Goal: Task Accomplishment & Management: Check status

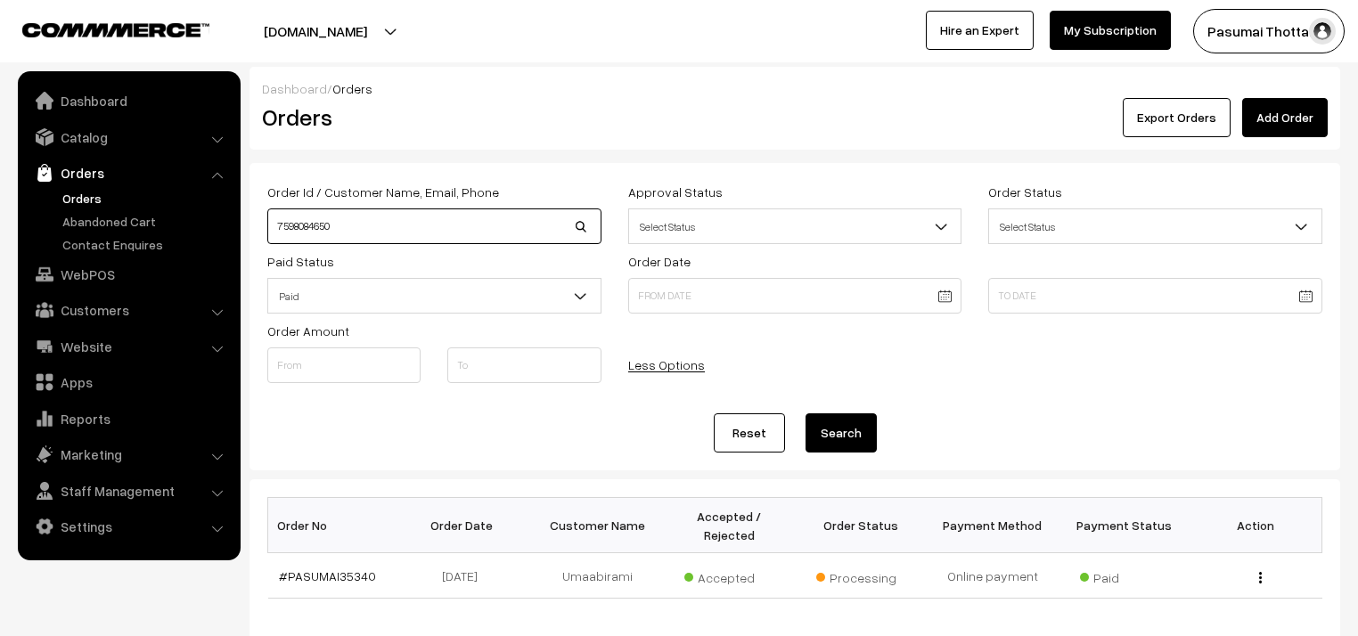
click at [417, 212] on input "7598084650" at bounding box center [434, 226] width 334 height 36
type input "7"
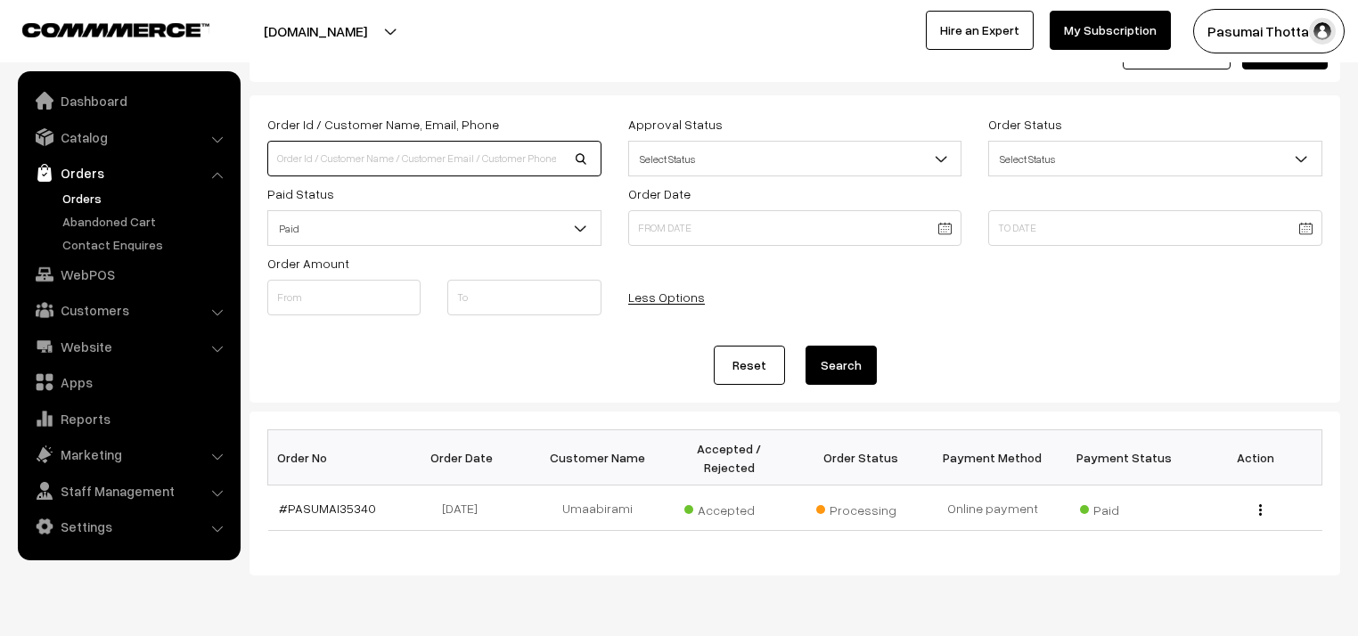
scroll to position [71, 0]
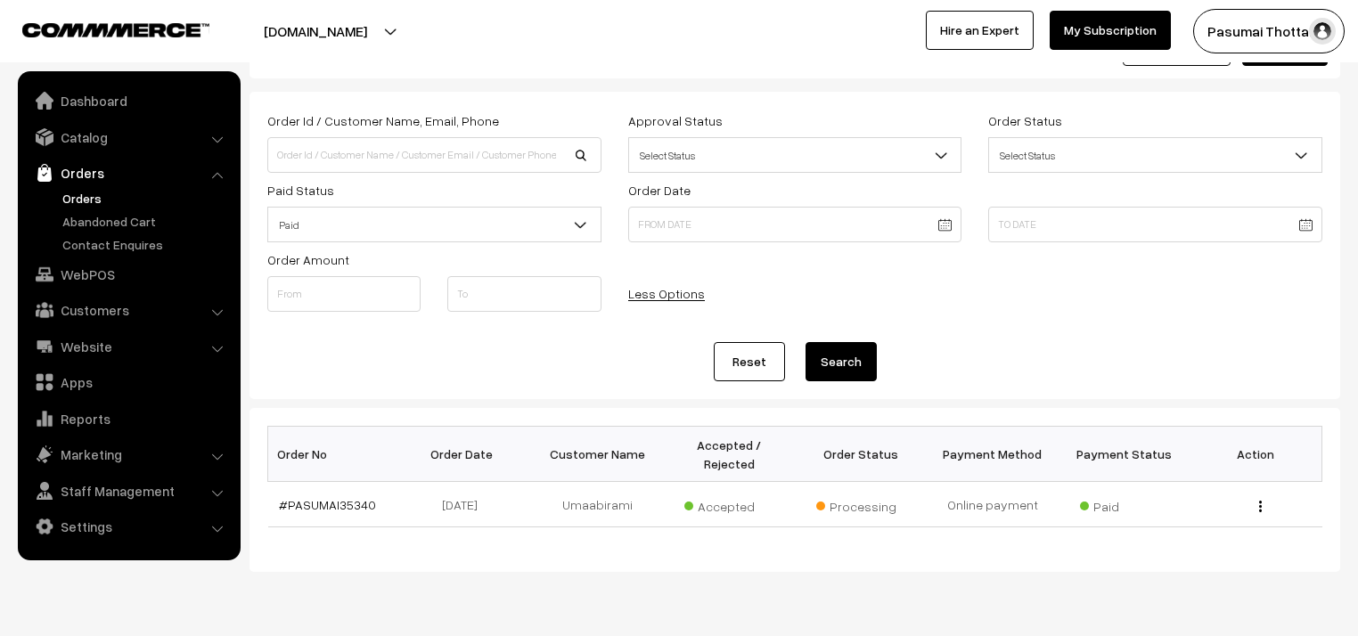
click at [127, 197] on link "Orders" at bounding box center [146, 198] width 176 height 19
click at [64, 196] on link "Orders" at bounding box center [146, 198] width 176 height 19
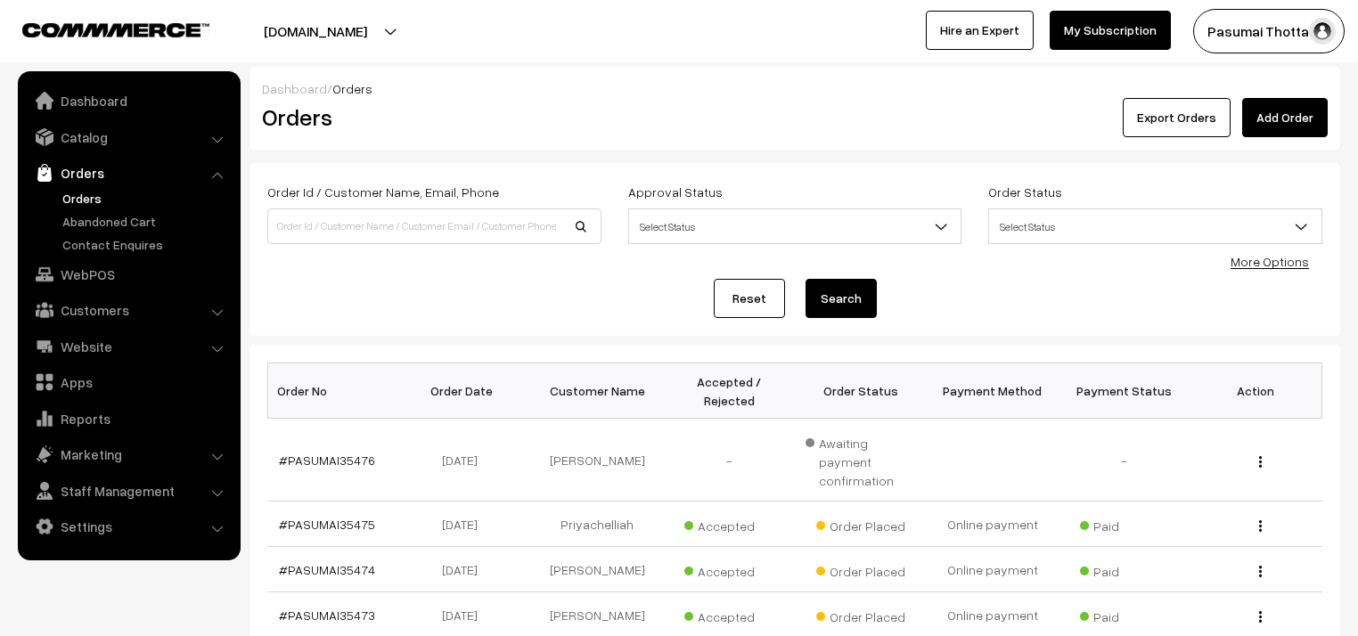
click at [1288, 261] on link "More Options" at bounding box center [1269, 261] width 78 height 15
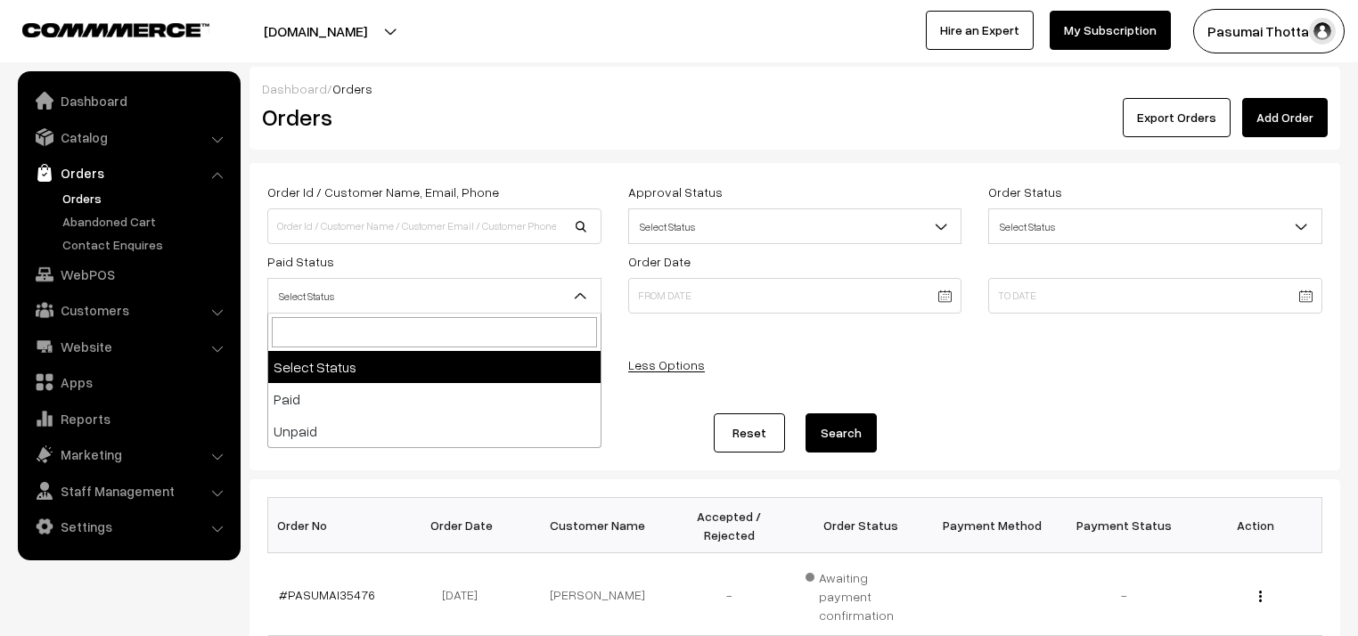
click at [435, 301] on span "Select Status" at bounding box center [434, 296] width 332 height 31
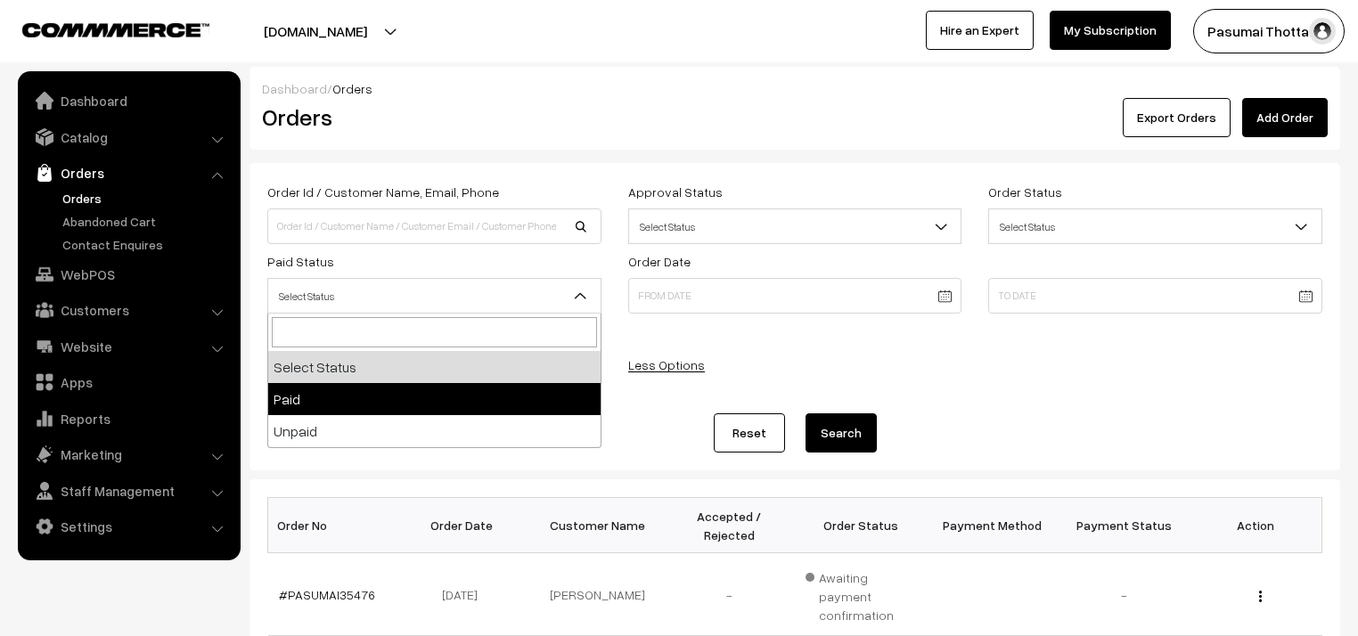
select select "1"
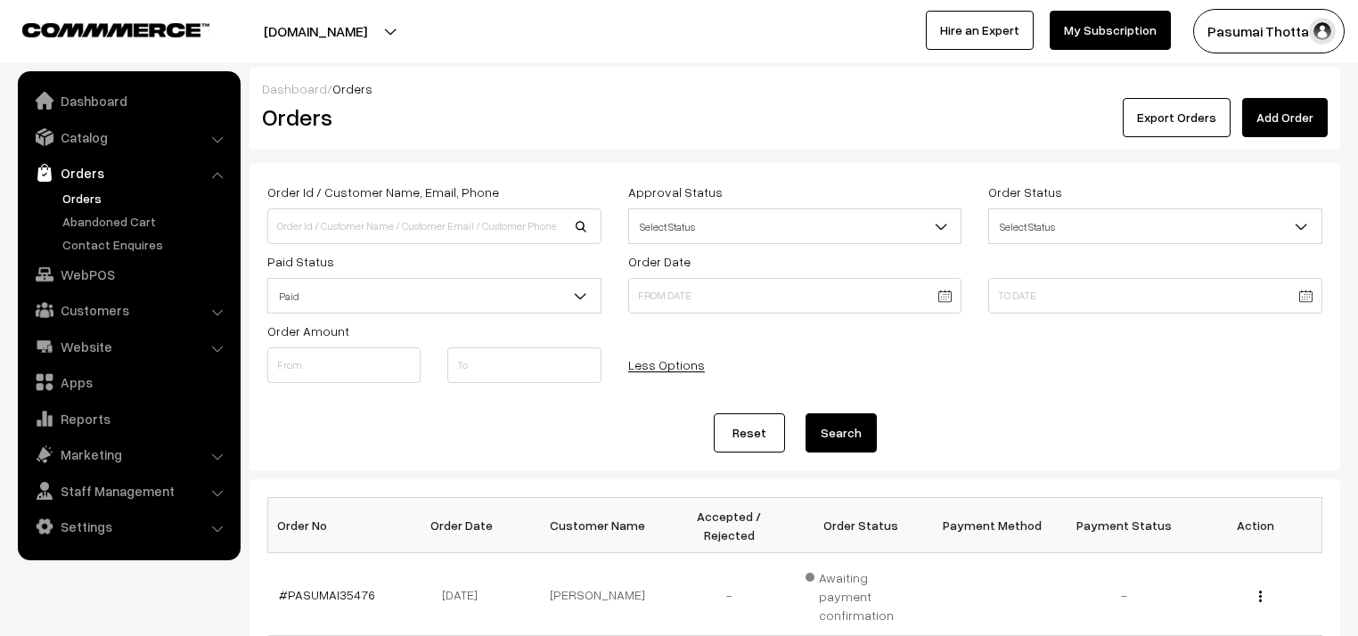
click at [828, 414] on button "Search" at bounding box center [840, 432] width 71 height 39
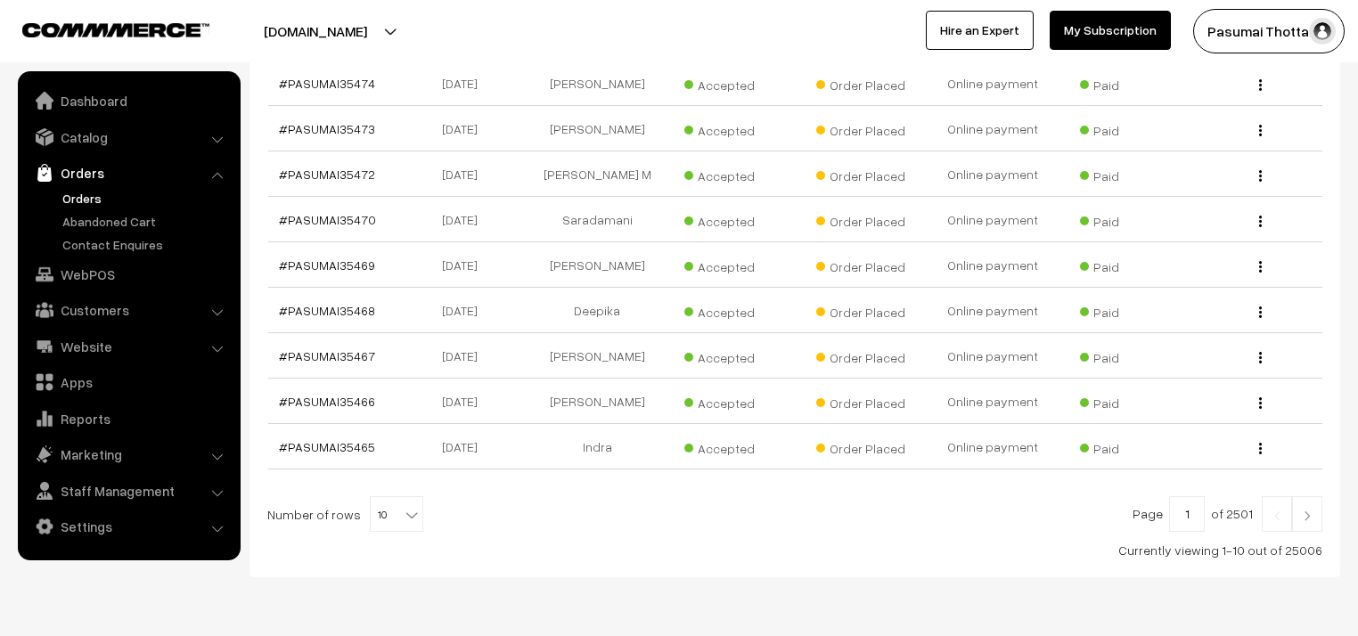
scroll to position [570, 0]
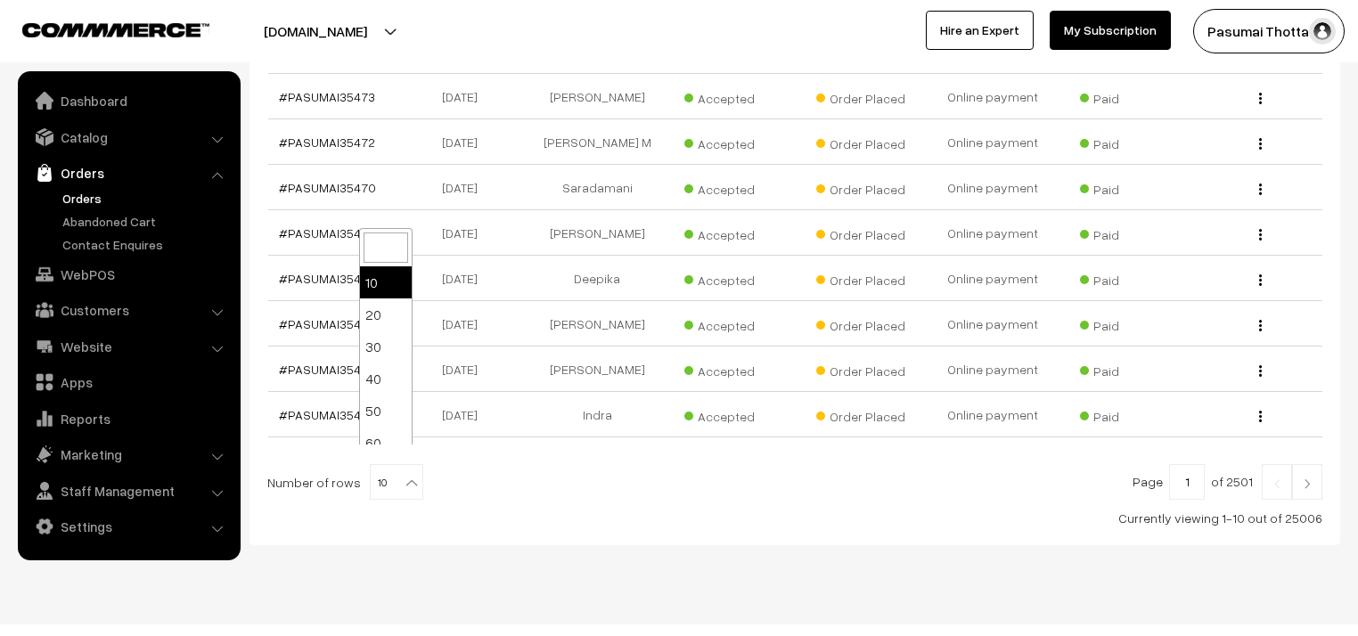
click at [404, 465] on span at bounding box center [413, 476] width 18 height 23
select select "60"
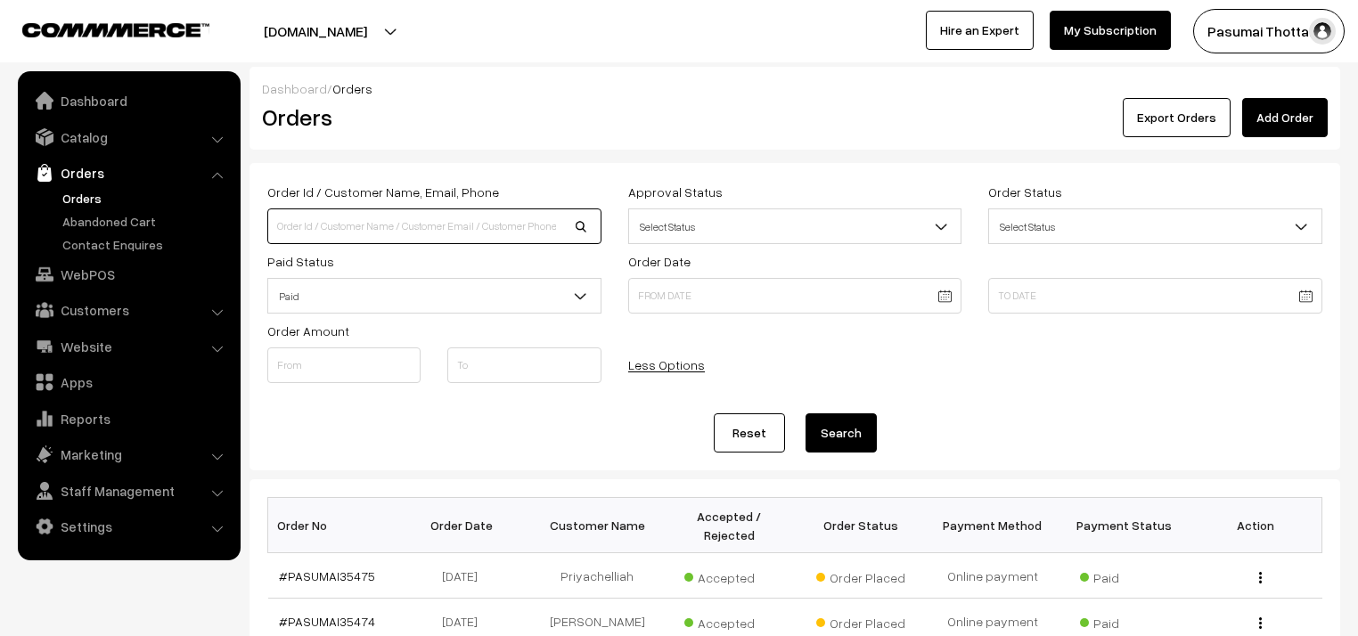
click at [364, 232] on input at bounding box center [434, 226] width 334 height 36
type input "34832"
click at [805, 413] on button "Search" at bounding box center [840, 432] width 71 height 39
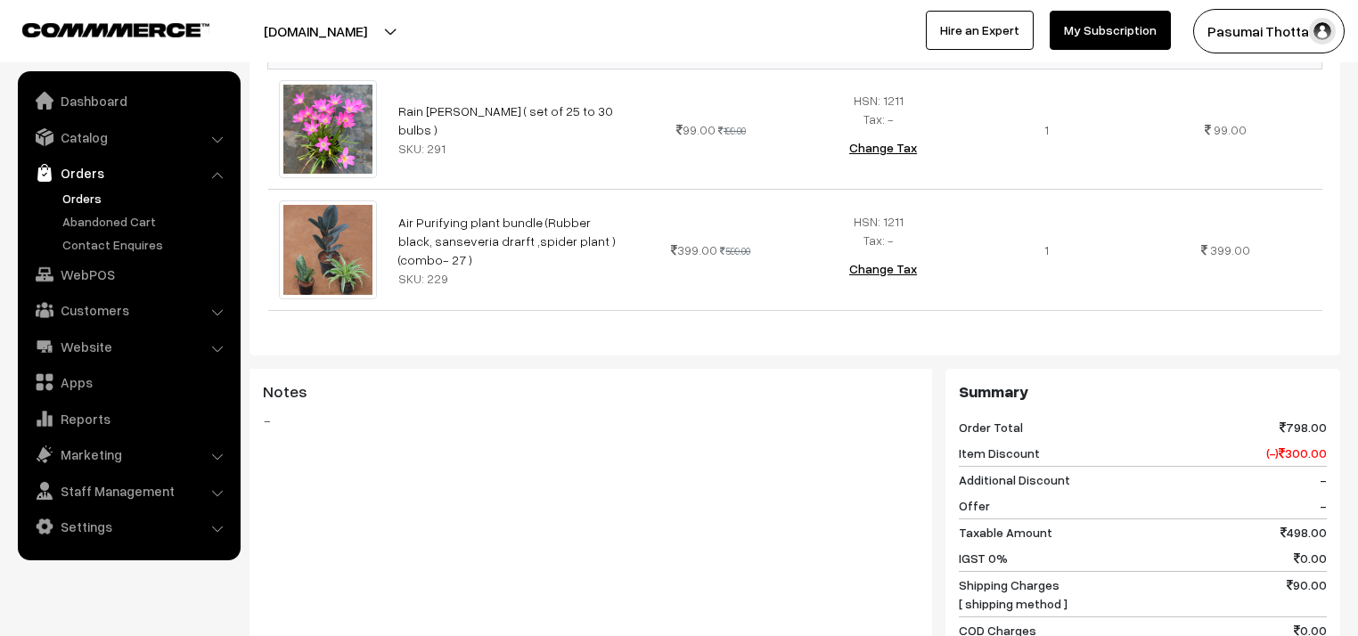
scroll to position [570, 0]
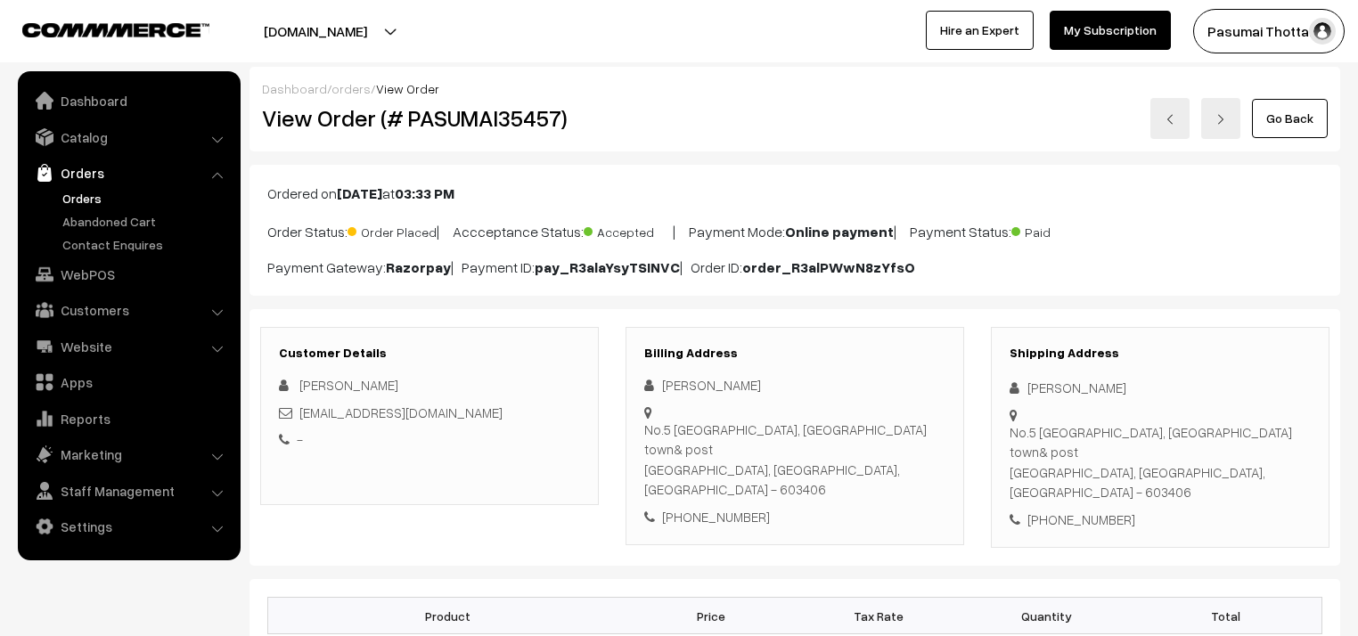
scroll to position [356, 0]
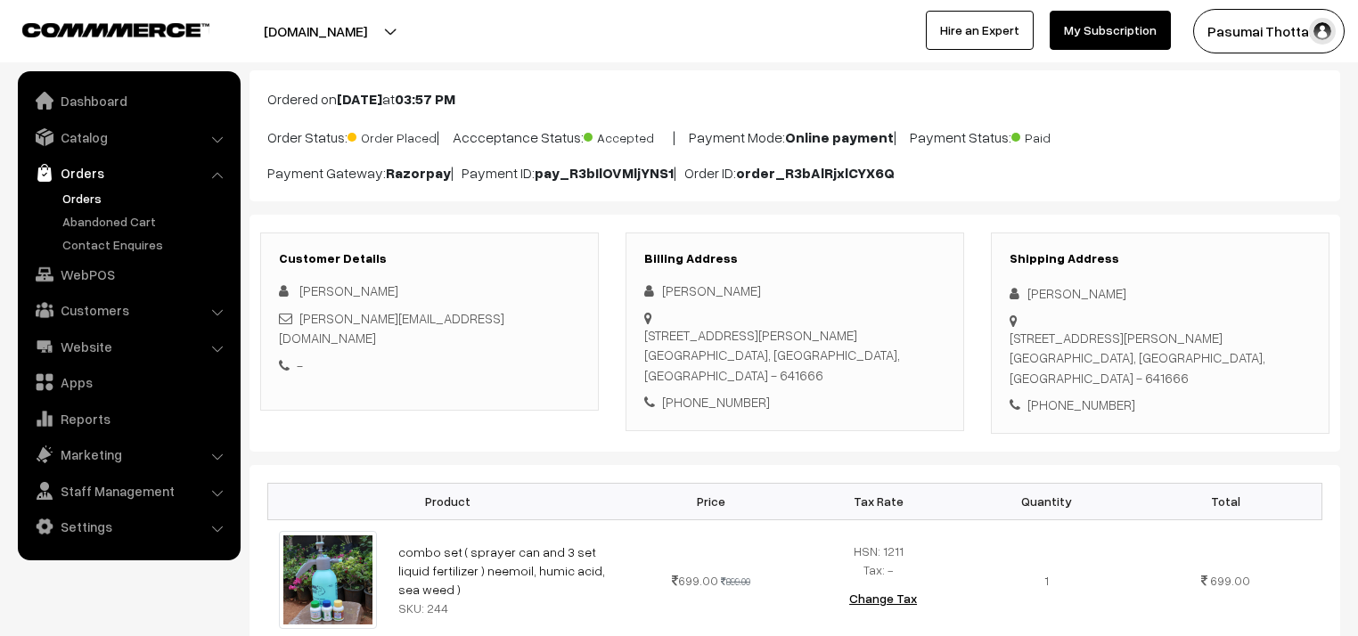
scroll to position [499, 0]
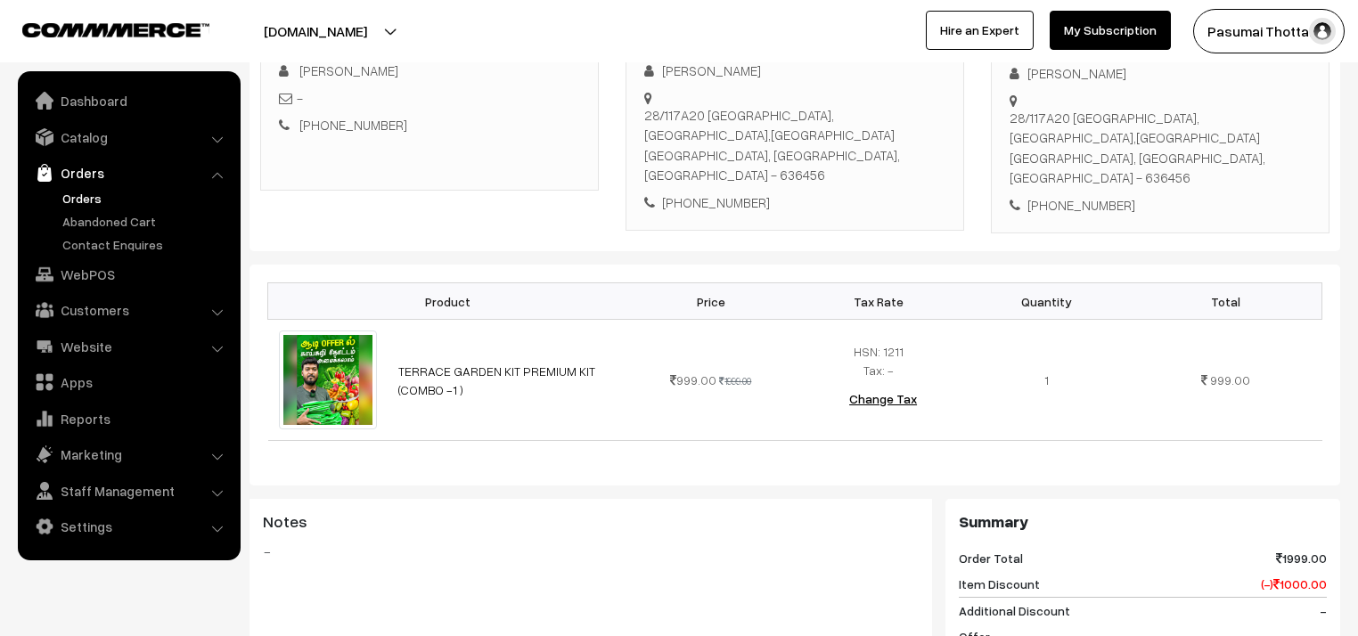
scroll to position [356, 0]
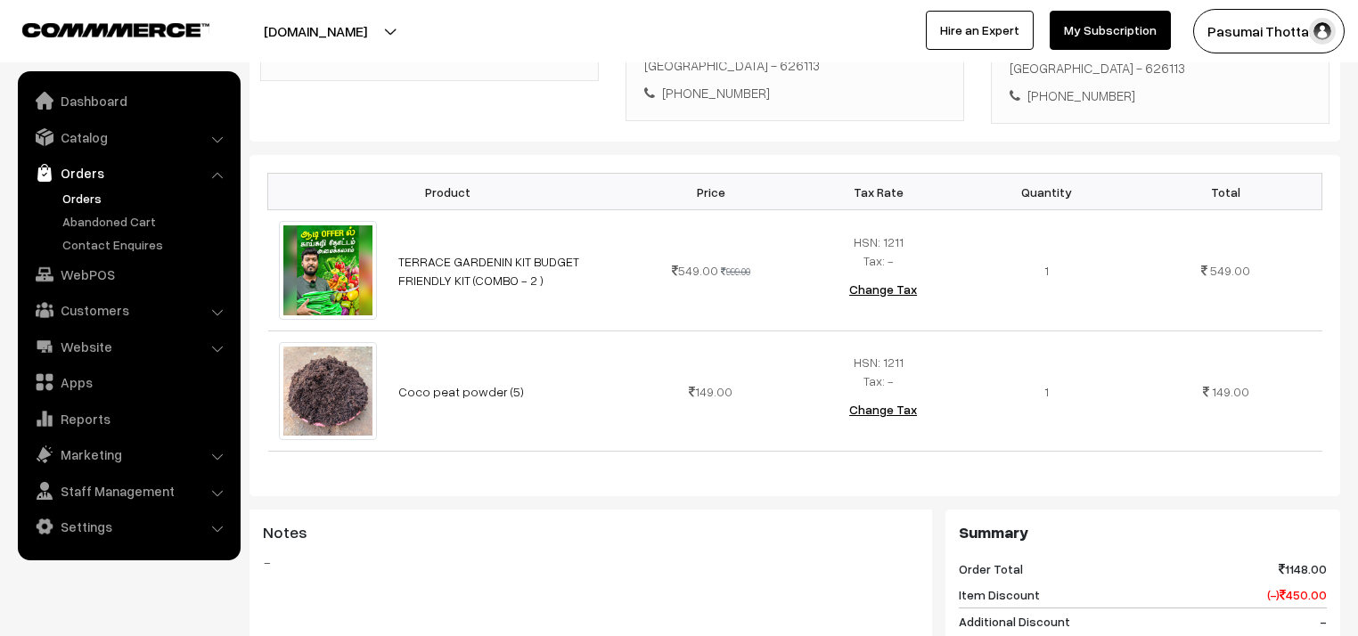
scroll to position [428, 0]
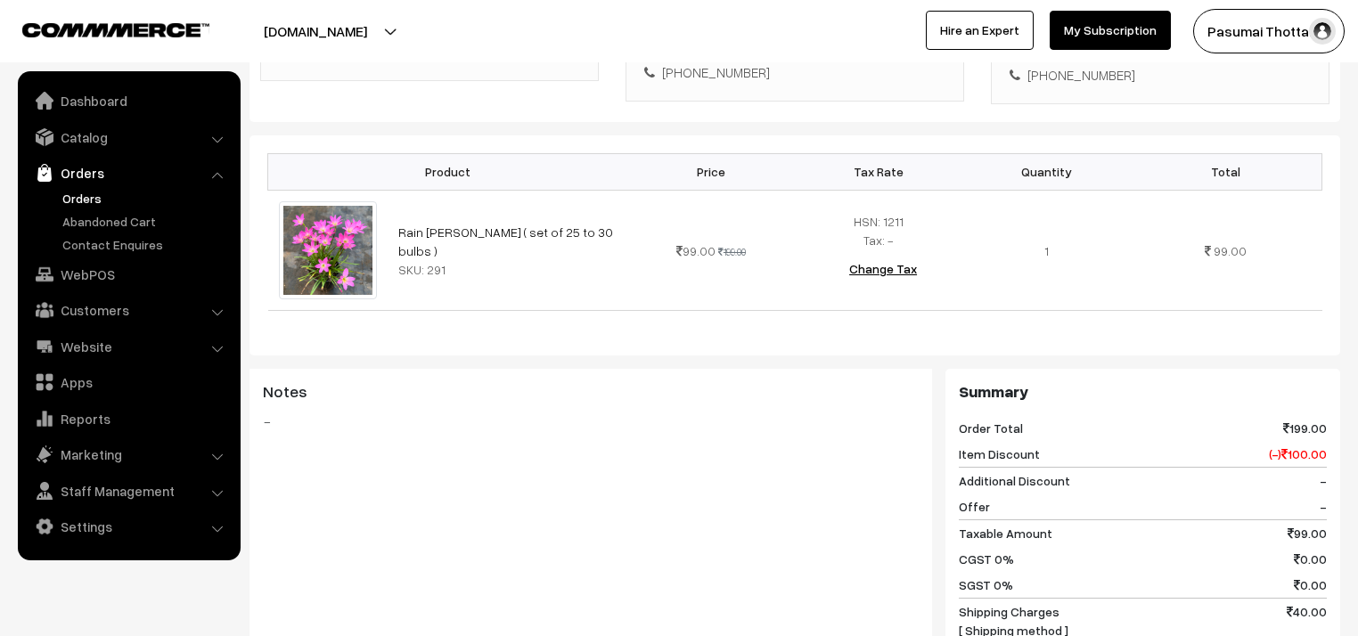
scroll to position [428, 0]
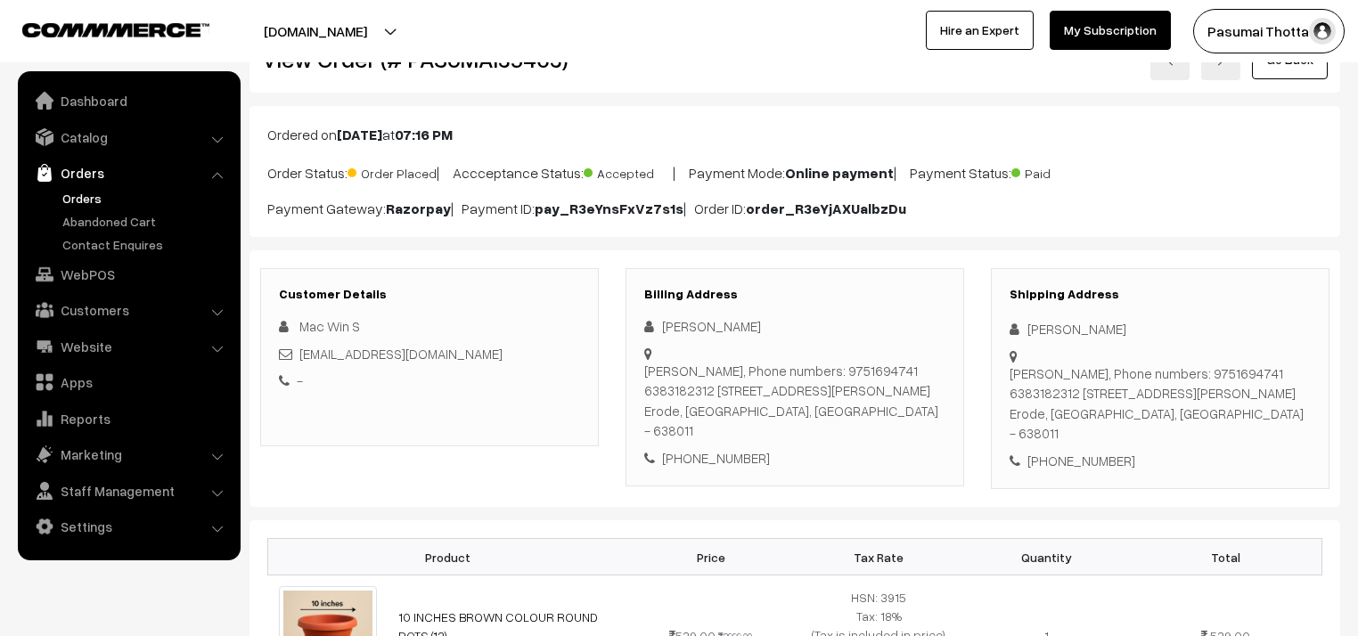
scroll to position [428, 0]
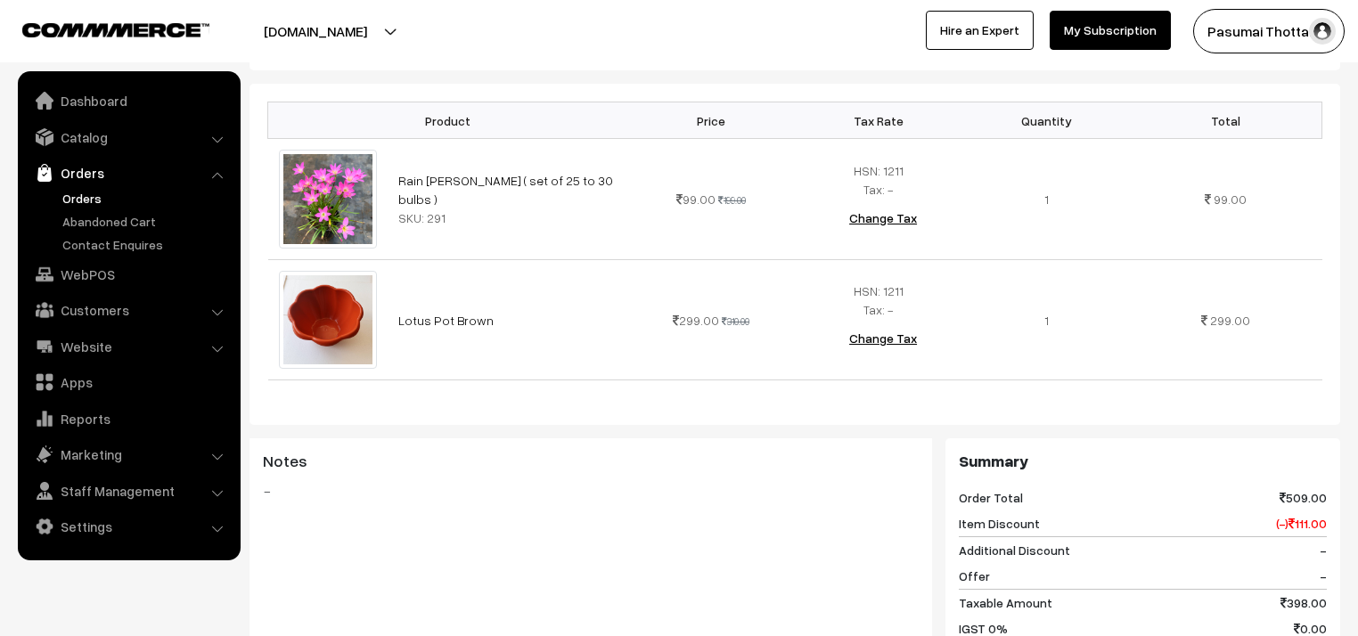
scroll to position [499, 0]
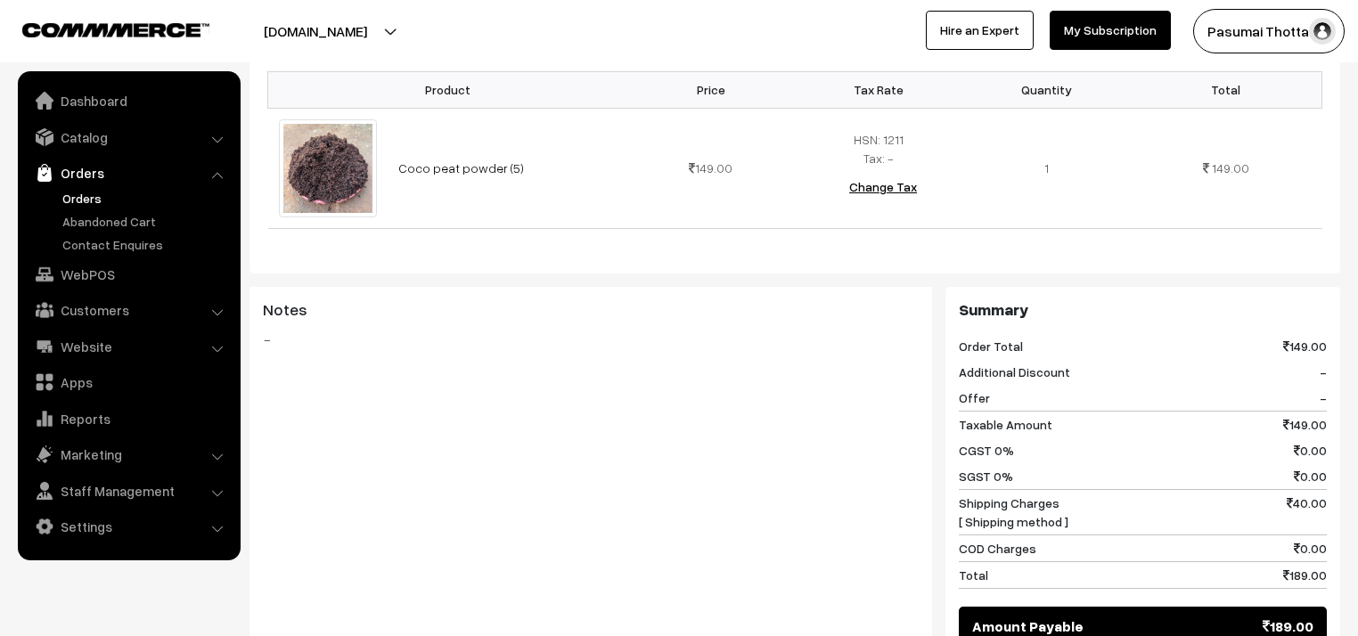
scroll to position [499, 0]
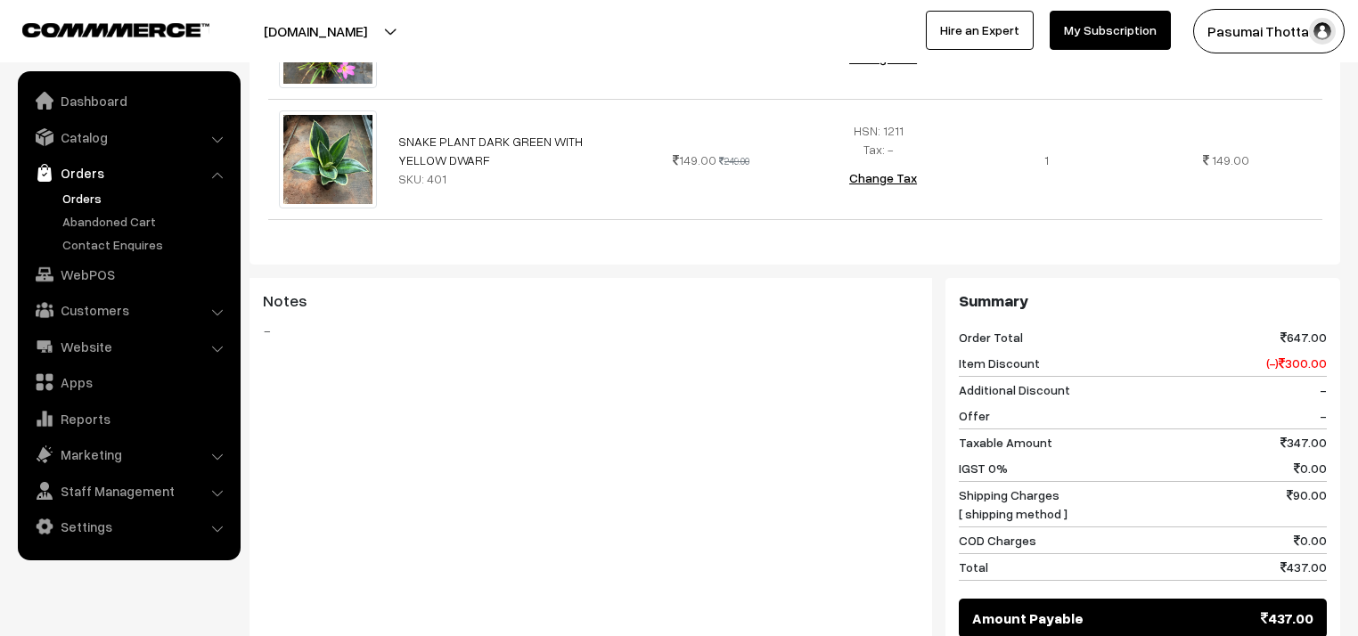
scroll to position [855, 0]
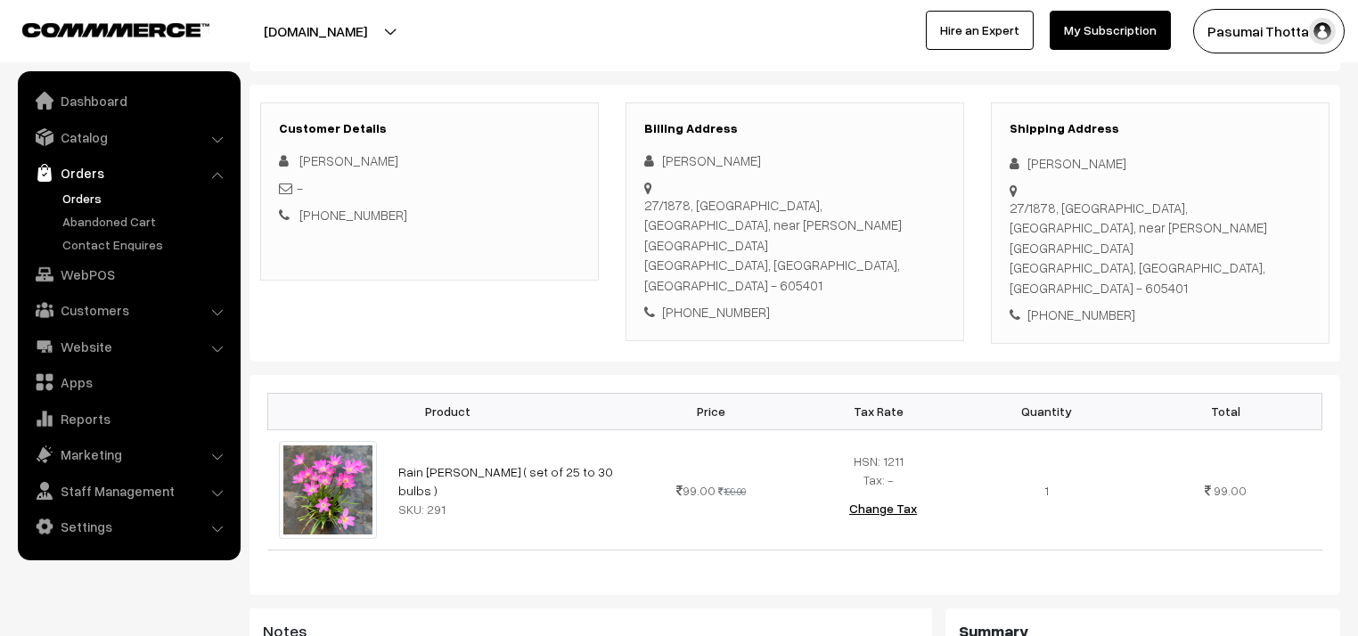
scroll to position [570, 0]
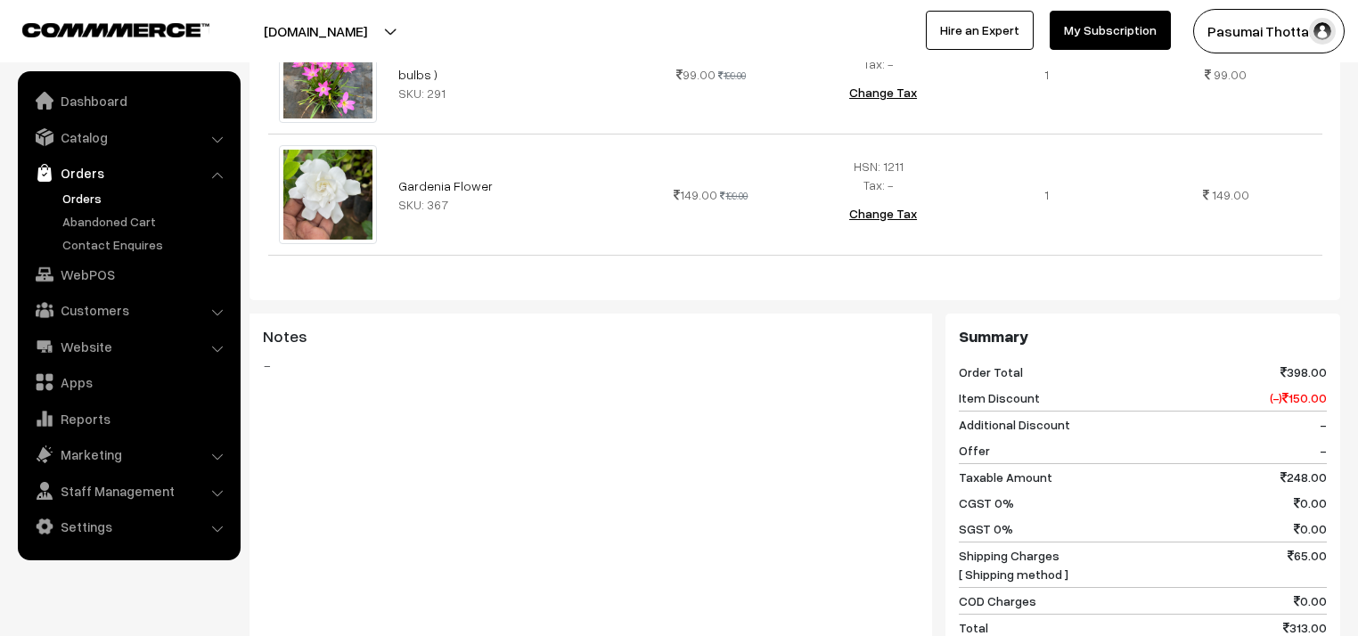
scroll to position [641, 0]
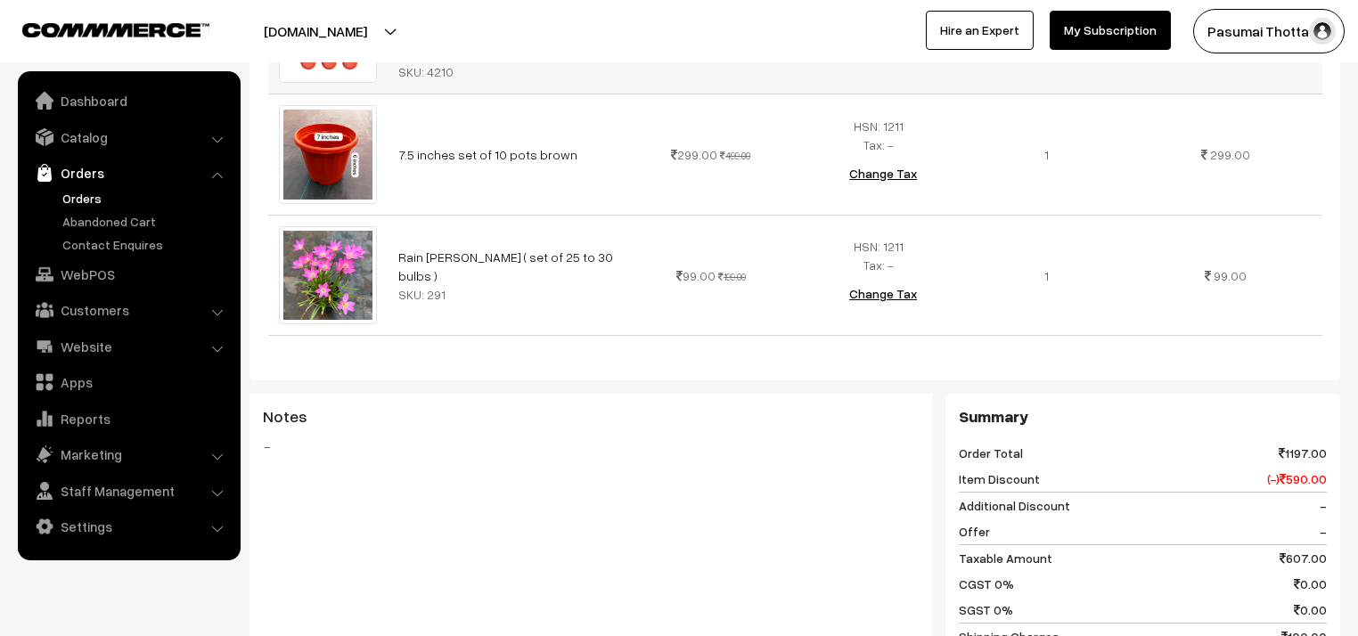
scroll to position [641, 0]
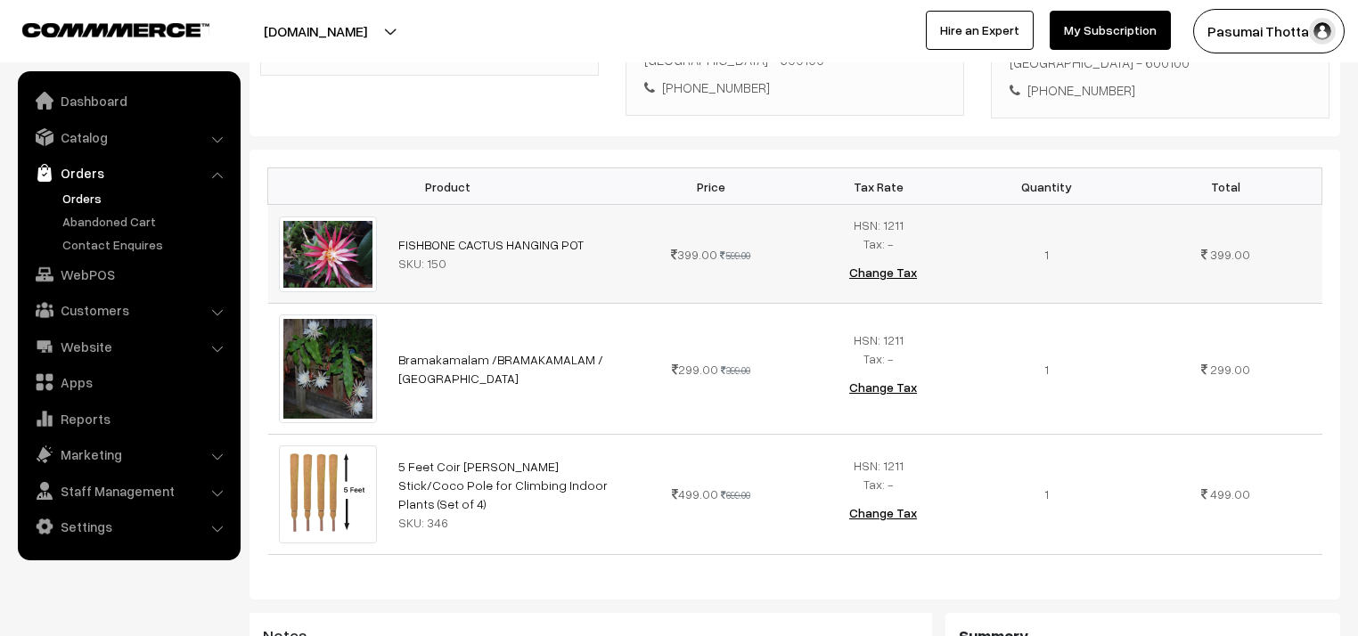
scroll to position [499, 0]
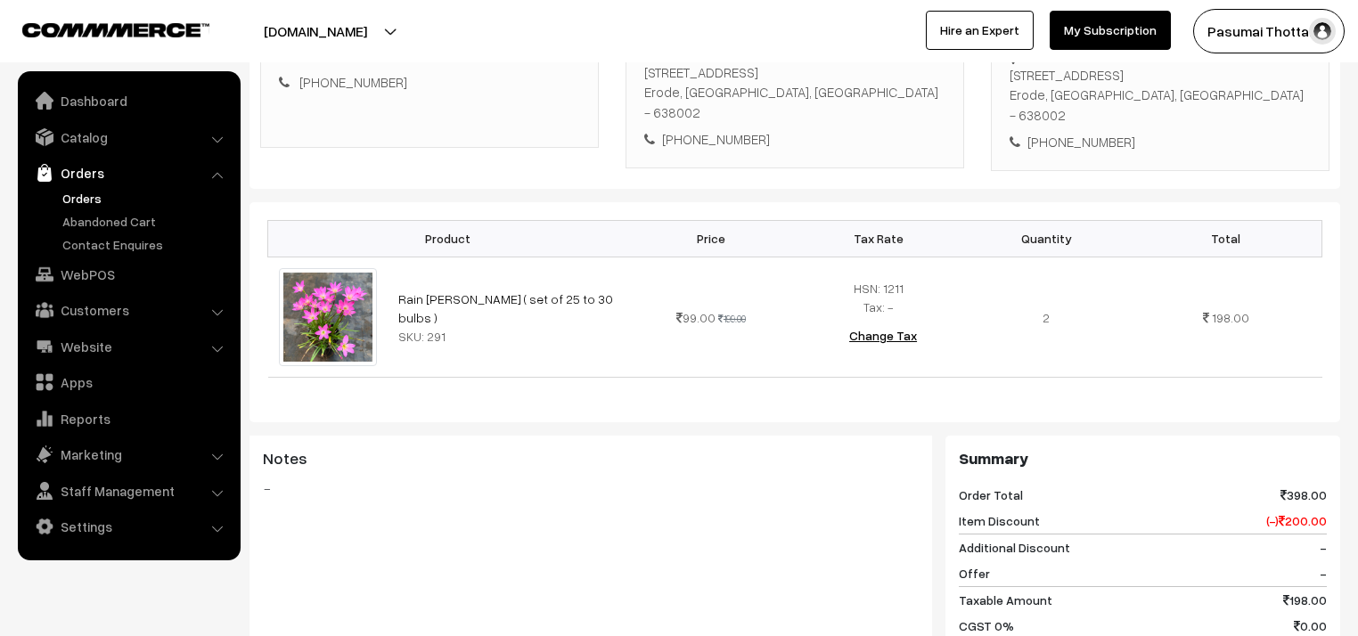
scroll to position [356, 0]
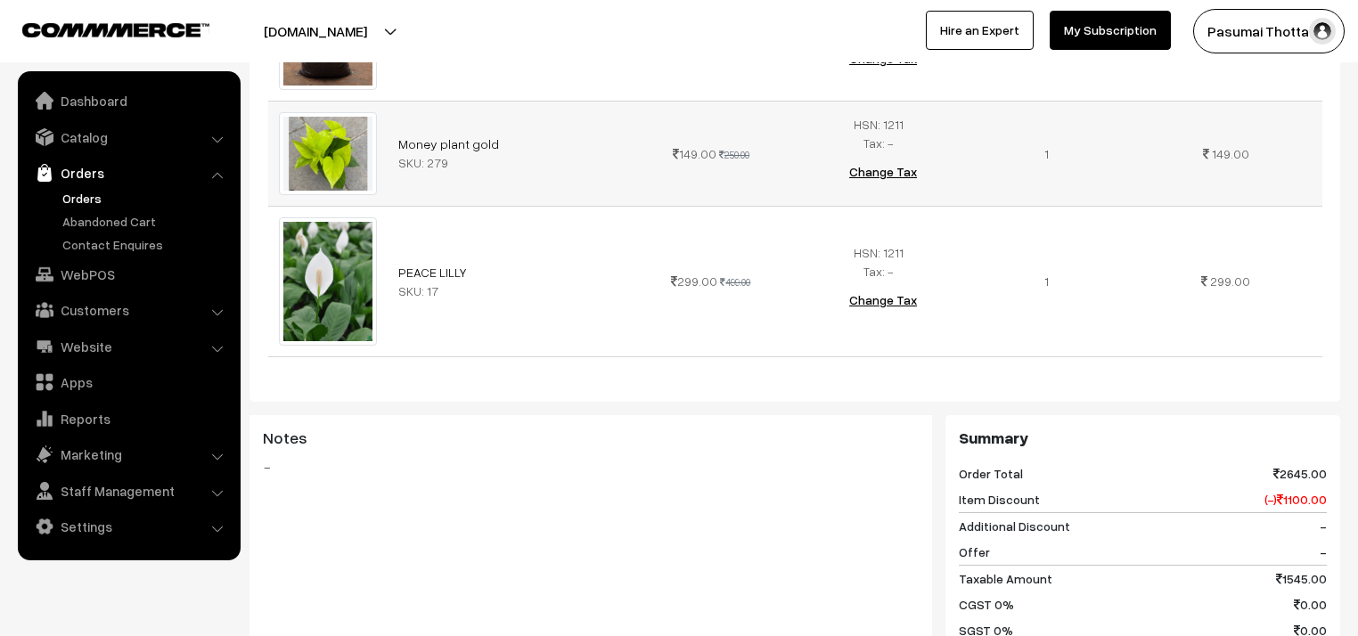
scroll to position [998, 0]
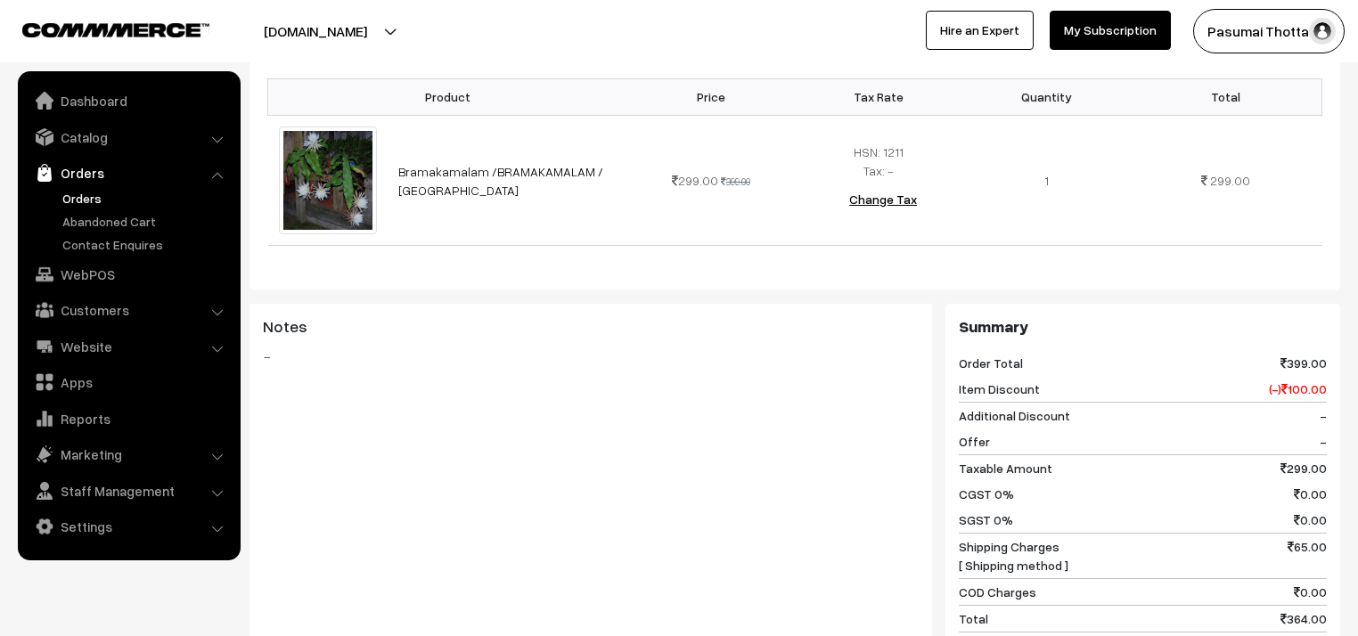
scroll to position [713, 0]
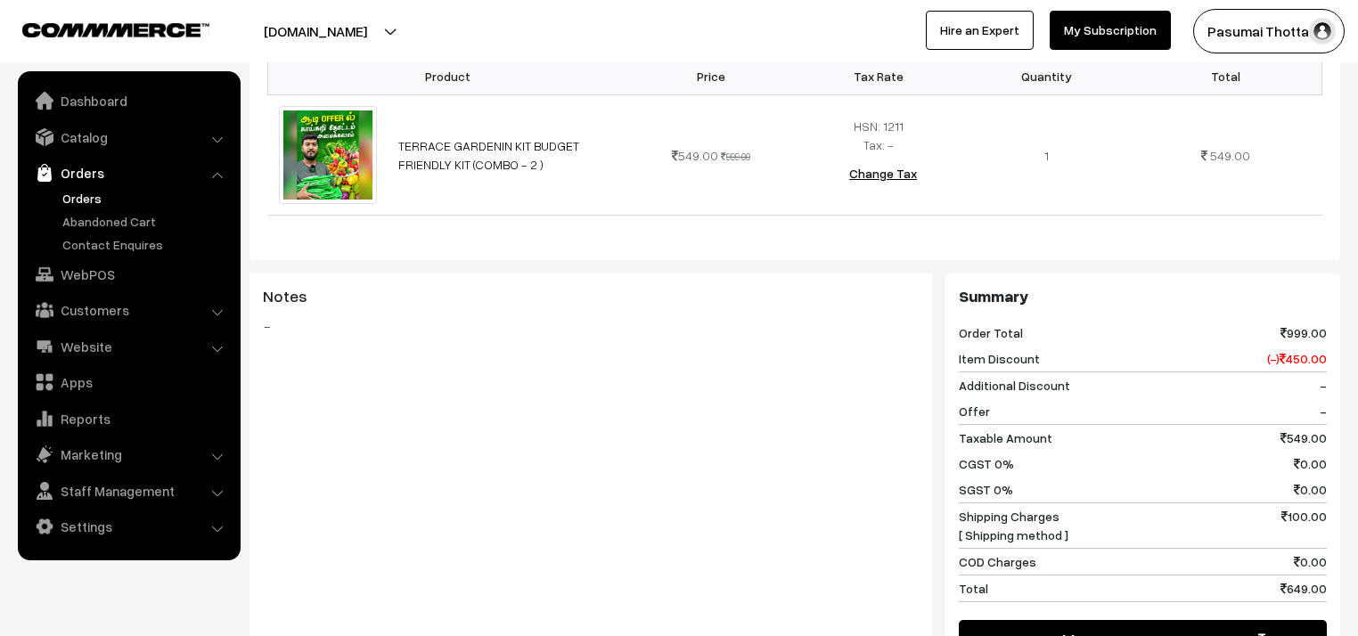
scroll to position [356, 0]
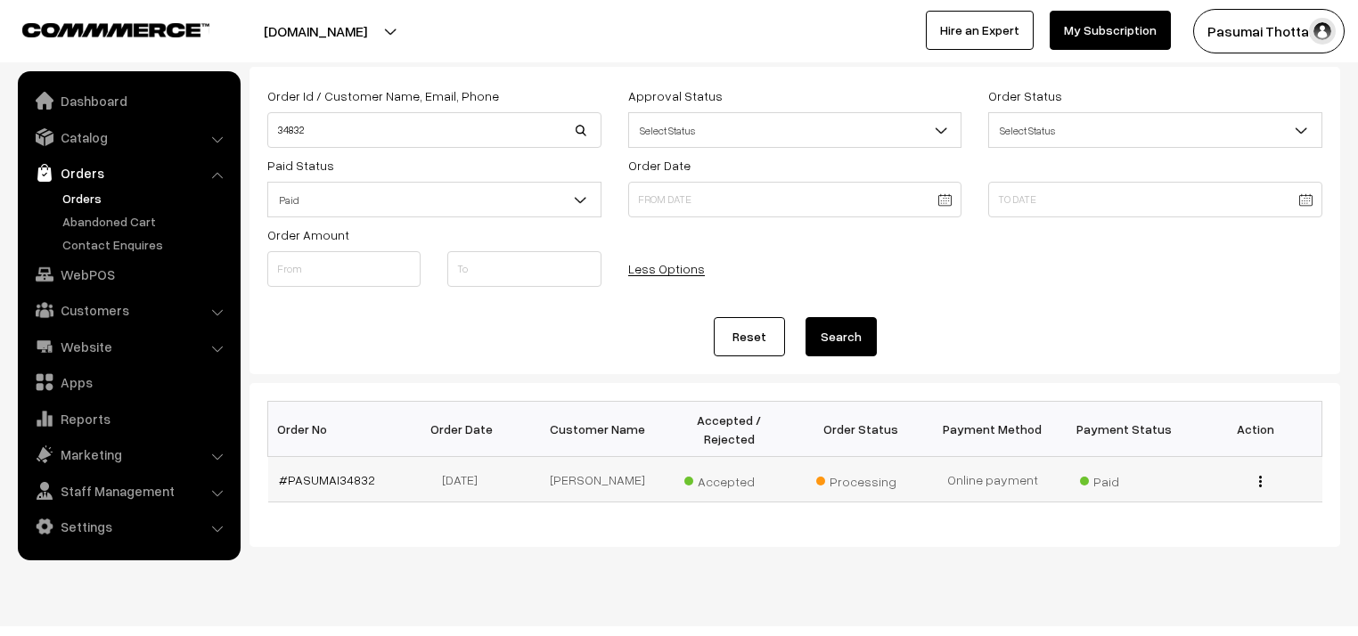
scroll to position [103, 0]
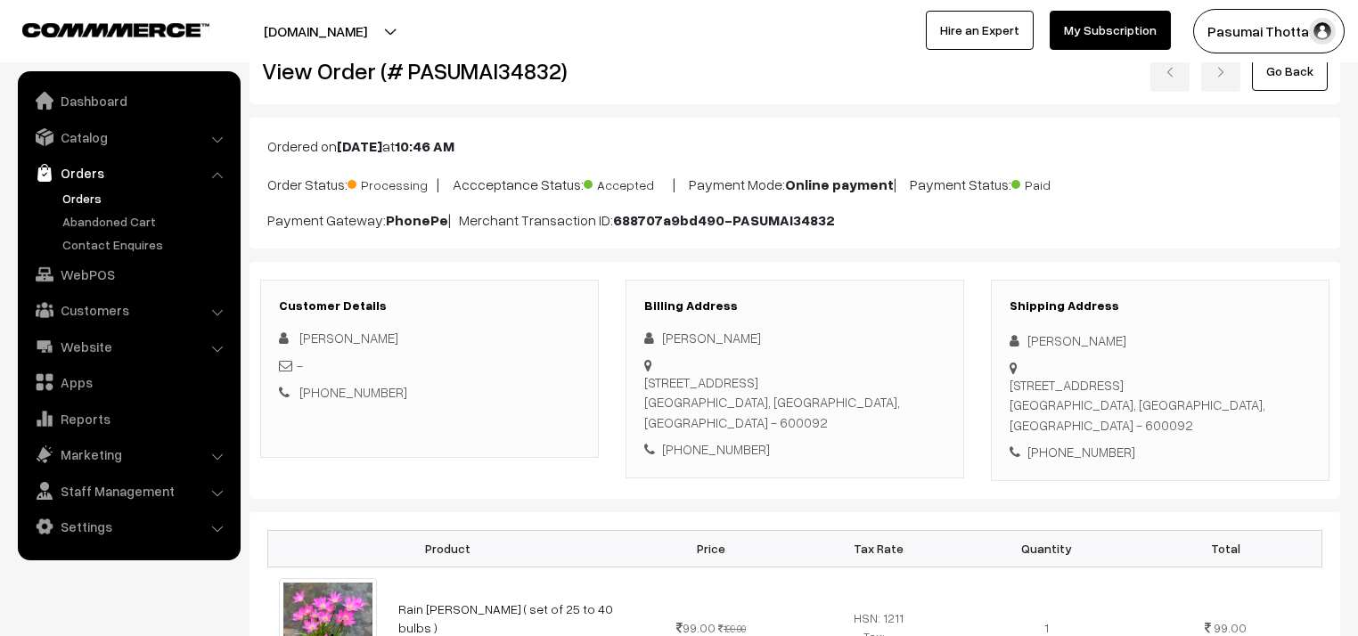
scroll to position [143, 0]
